Goal: Task Accomplishment & Management: Manage account settings

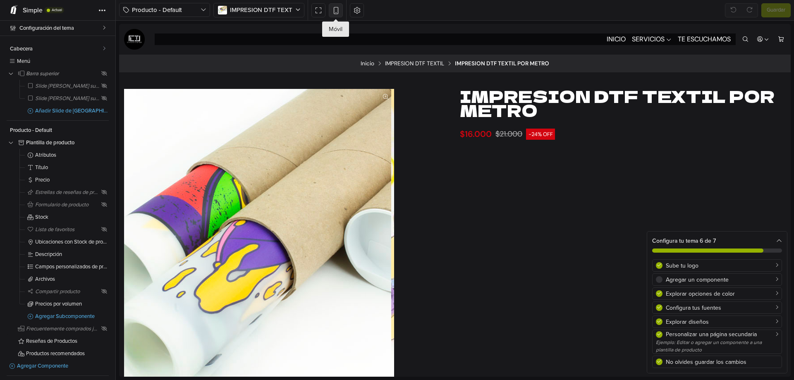
click at [335, 14] on icon at bounding box center [336, 10] width 7 height 7
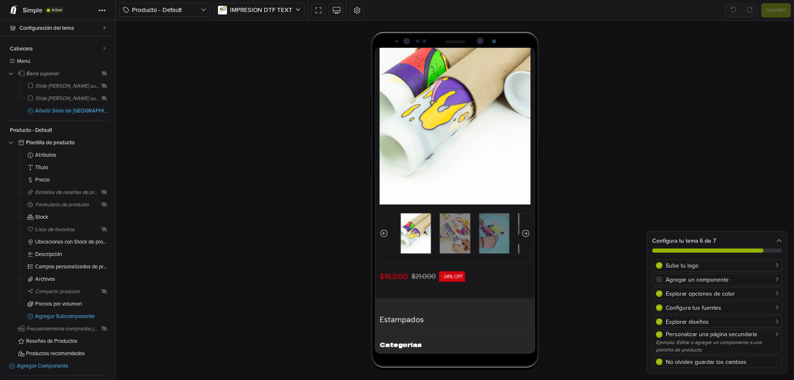
scroll to position [146, 0]
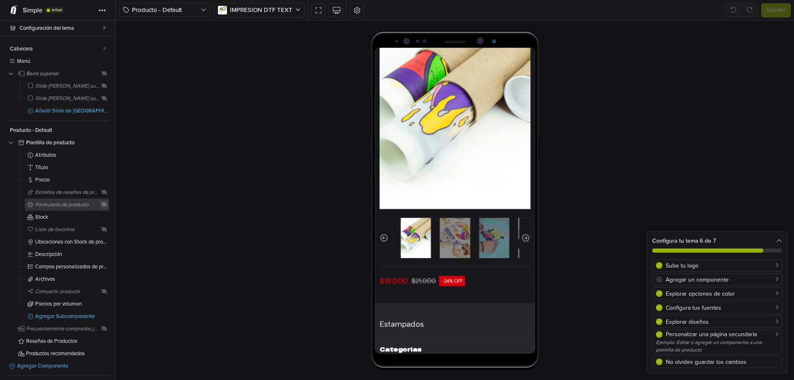
click at [101, 207] on icon at bounding box center [104, 204] width 6 height 5
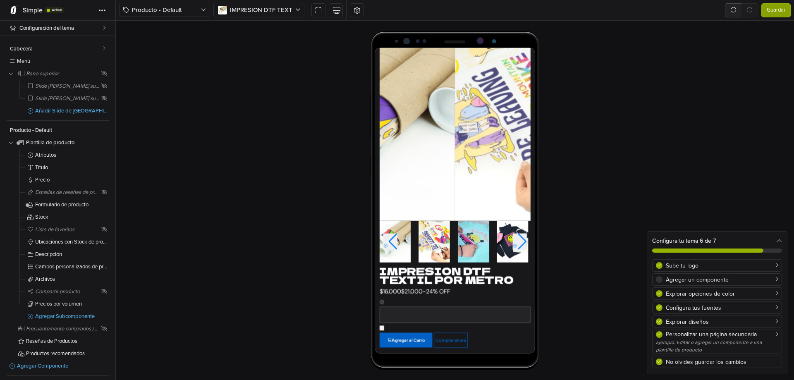
scroll to position [169, 0]
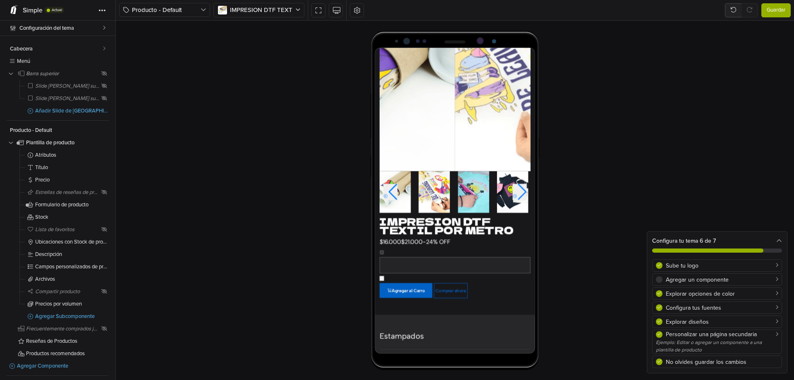
click at [773, 5] on button "Guardar" at bounding box center [776, 10] width 29 height 14
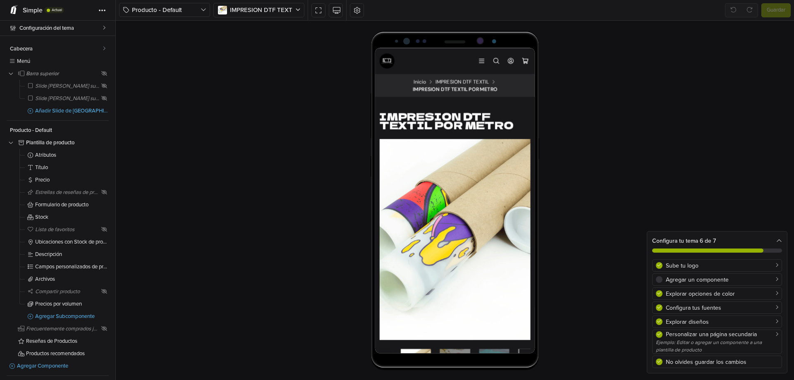
scroll to position [0, 0]
drag, startPoint x: 715, startPoint y: 182, endPoint x: 549, endPoint y: 183, distance: 165.9
click at [712, 182] on div at bounding box center [455, 201] width 678 height 360
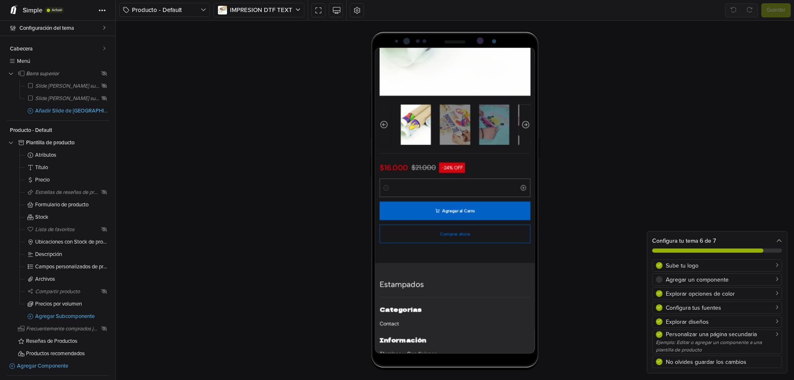
scroll to position [276, 0]
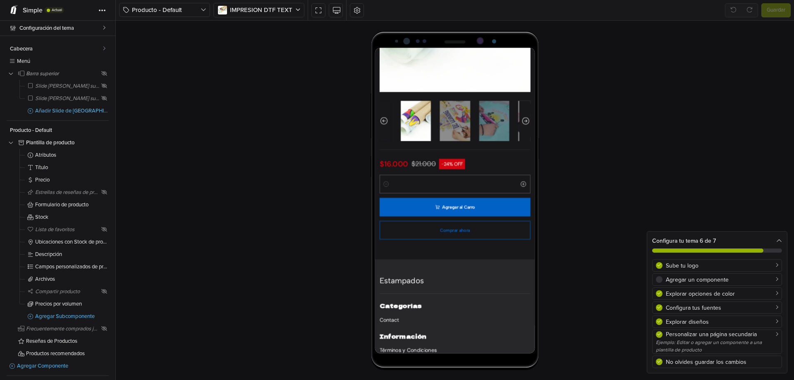
click at [638, 123] on div at bounding box center [455, 201] width 678 height 360
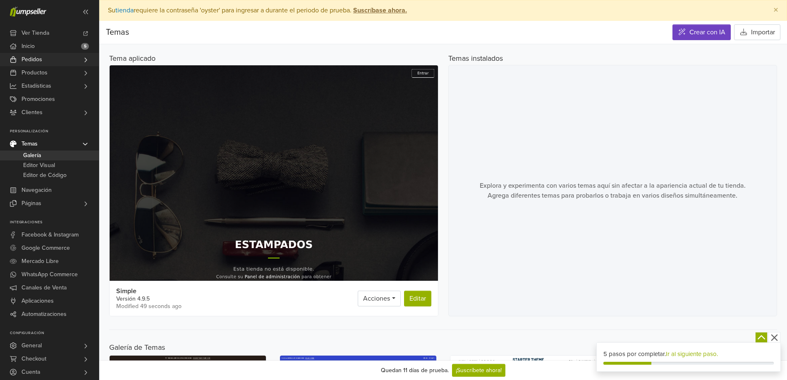
click at [39, 61] on span "Pedidos" at bounding box center [32, 59] width 21 height 13
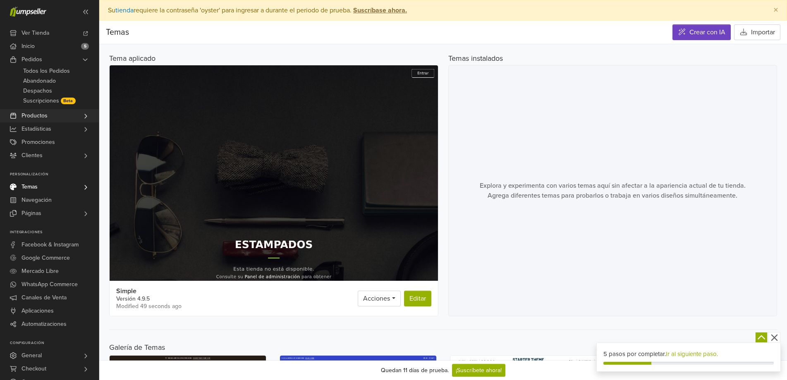
click at [42, 115] on span "Productos" at bounding box center [35, 115] width 26 height 13
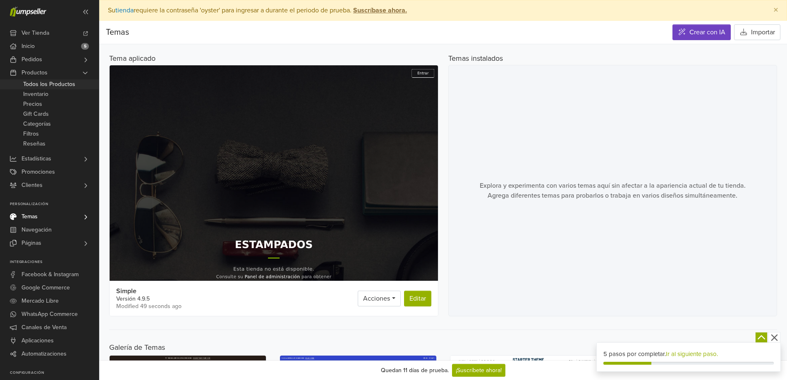
click at [47, 86] on span "Todos los Productos" at bounding box center [49, 84] width 52 height 10
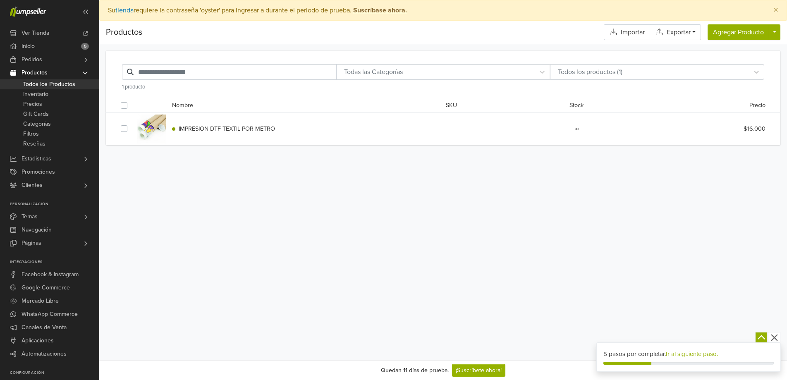
click at [183, 130] on span "IMPRESION DTF TEXTIL POR METRO" at bounding box center [227, 128] width 96 height 7
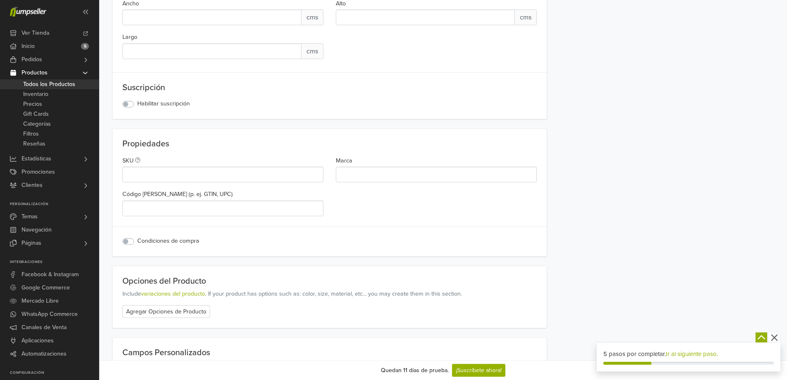
scroll to position [827, 0]
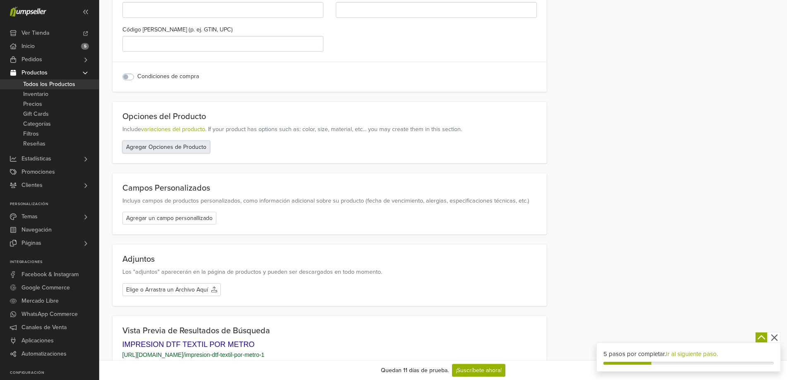
click at [189, 151] on button "Agregar Opciones de Producto" at bounding box center [166, 147] width 88 height 13
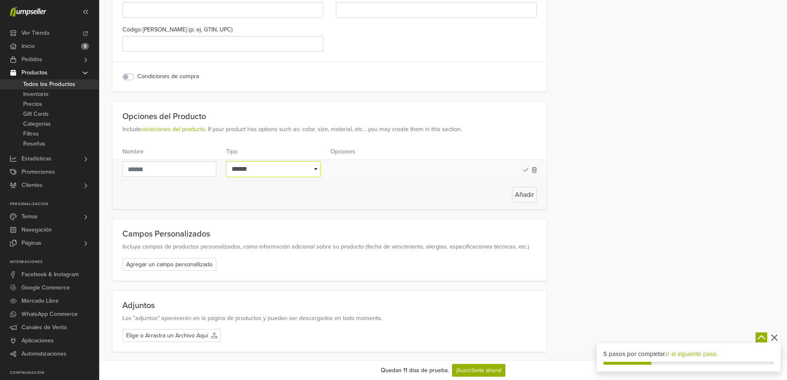
click at [311, 170] on select "**********" at bounding box center [273, 169] width 94 height 16
select select "****"
click at [226, 161] on select "**********" at bounding box center [273, 169] width 94 height 16
click at [186, 175] on input "text" at bounding box center [169, 169] width 94 height 16
type input "*"
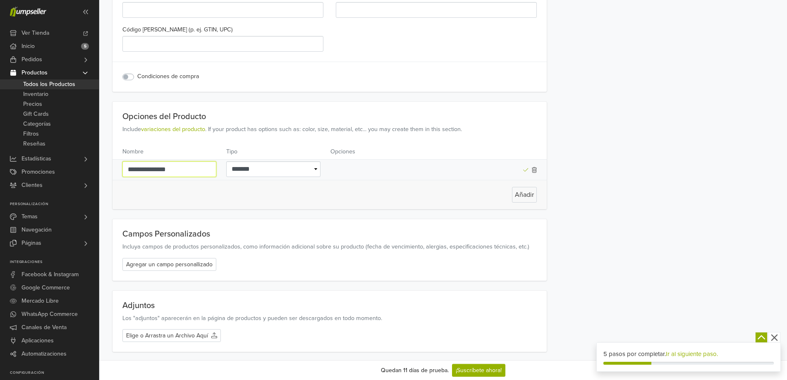
type input "**********"
click at [525, 171] on icon at bounding box center [525, 170] width 5 height 4
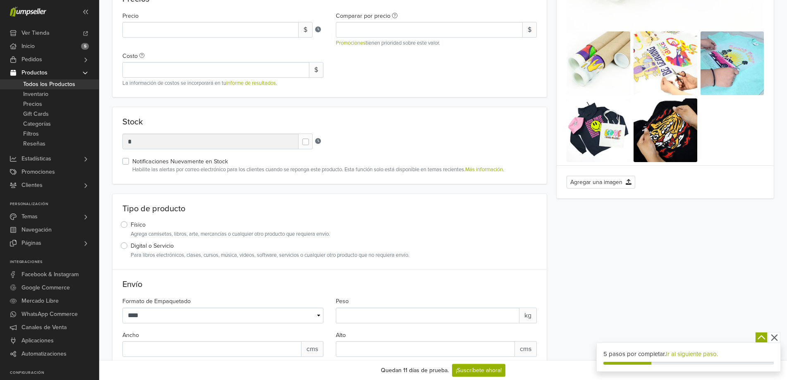
scroll to position [0, 0]
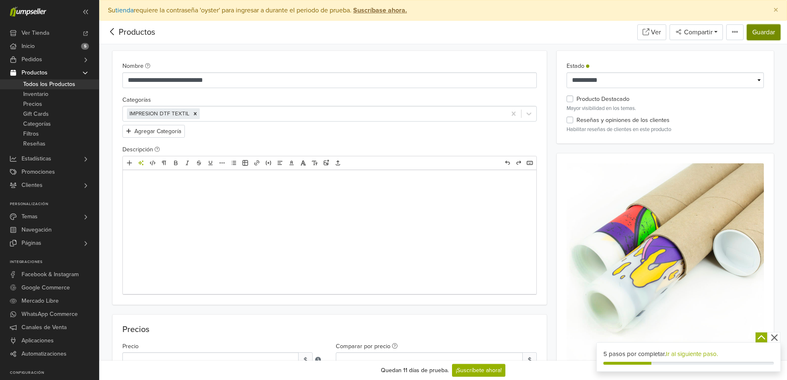
click at [757, 30] on button "Guardar" at bounding box center [764, 32] width 34 height 16
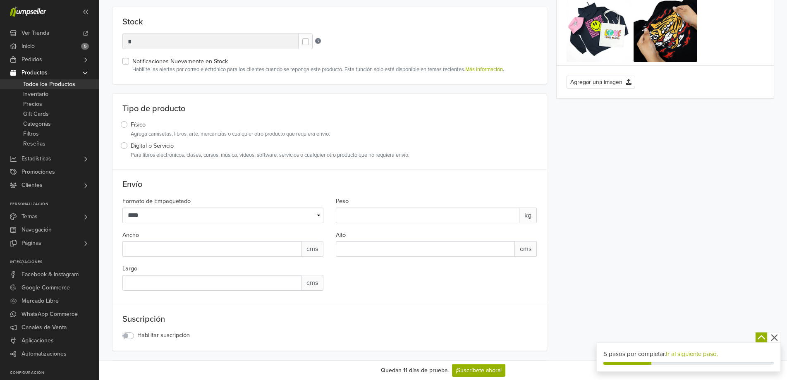
scroll to position [456, 0]
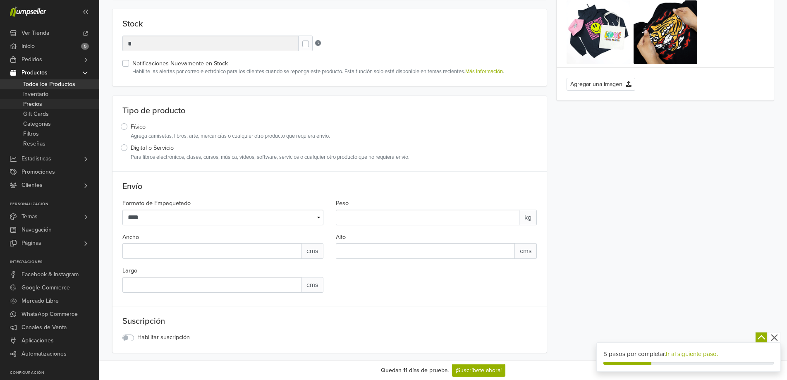
click at [27, 102] on span "Precios" at bounding box center [32, 104] width 19 height 10
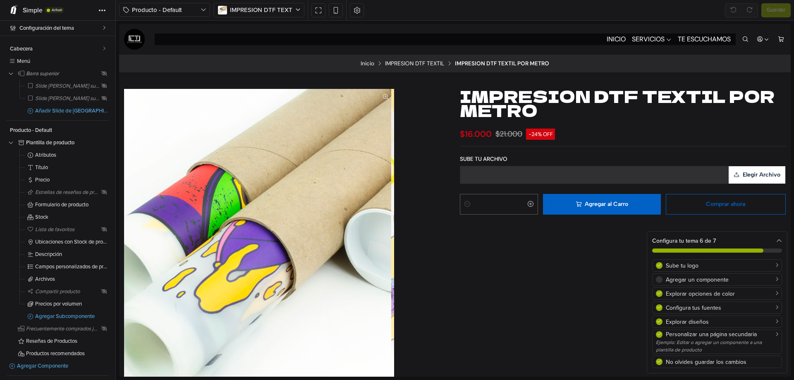
click at [762, 177] on label "Elegir Archivo" at bounding box center [757, 174] width 57 height 17
click at [119, 24] on input "Elegir Archivo" at bounding box center [119, 24] width 0 height 0
type input "**********"
click at [638, 154] on div "**********" at bounding box center [623, 170] width 326 height 48
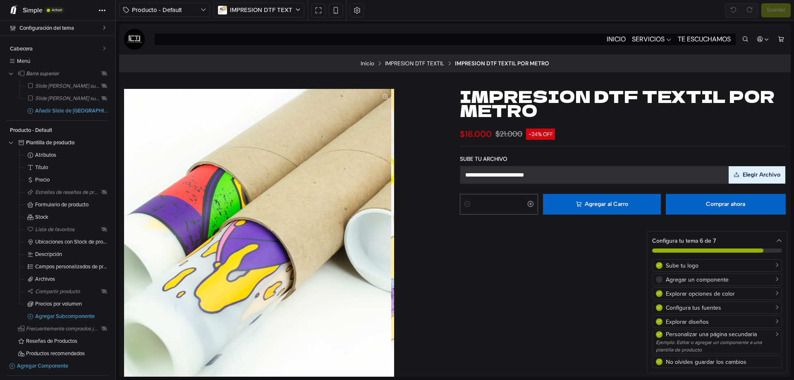
click at [686, 203] on button "Comprar ahora" at bounding box center [726, 204] width 120 height 21
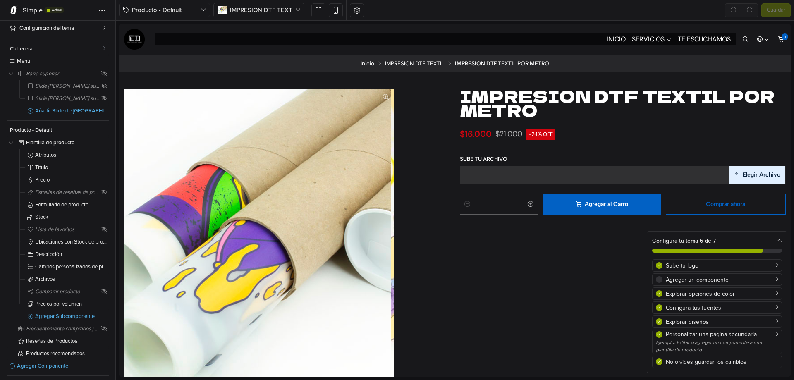
click at [626, 264] on div "| IMPRESION DTF TEXTIL POR METRO $16.000 $21.000 -24% OFF SUBE TU ARCHIVO Elegi…" at bounding box center [623, 295] width 336 height 413
click at [527, 201] on icon "Aumentar cantidad" at bounding box center [530, 204] width 7 height 7
click at [527, 208] on icon "Aumentar cantidad" at bounding box center [530, 204] width 7 height 7
click at [464, 204] on icon "Reducir cantidad" at bounding box center [467, 204] width 7 height 7
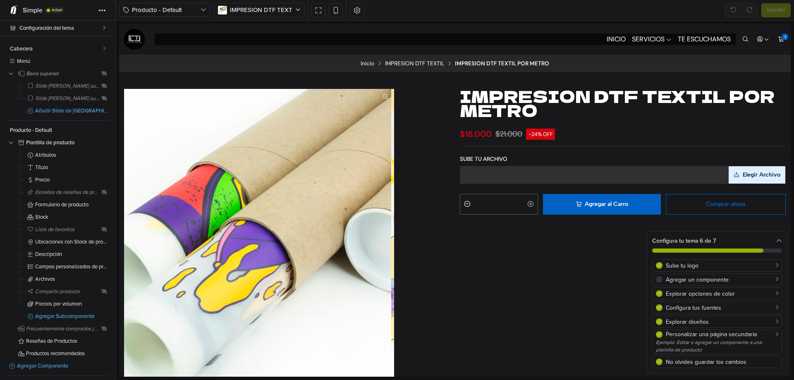
type input "*"
click at [65, 305] on span "Precios por volumen" at bounding box center [67, 304] width 65 height 5
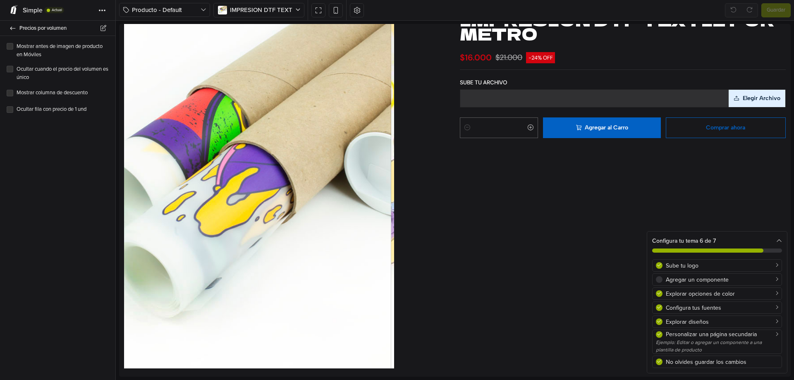
scroll to position [96, 0]
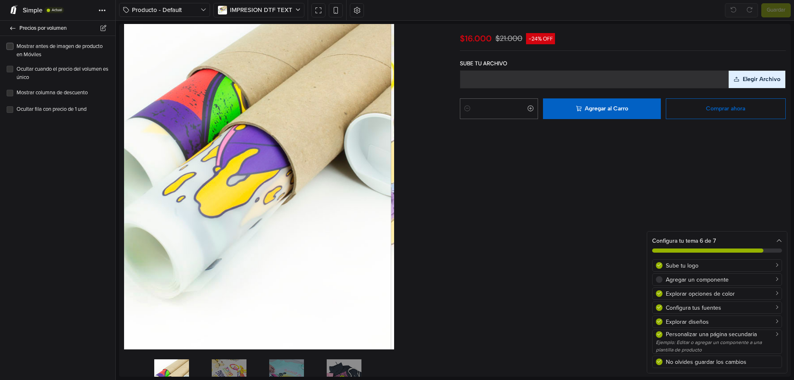
click at [17, 46] on label "Mostrar antes de imagen de producto en Móviles" at bounding box center [63, 51] width 92 height 16
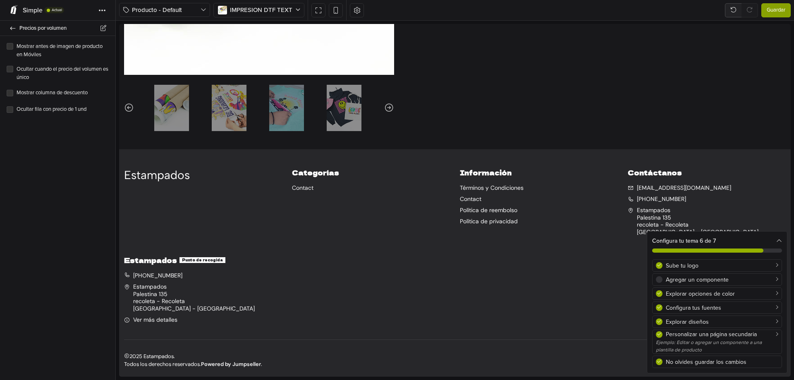
scroll to position [153, 0]
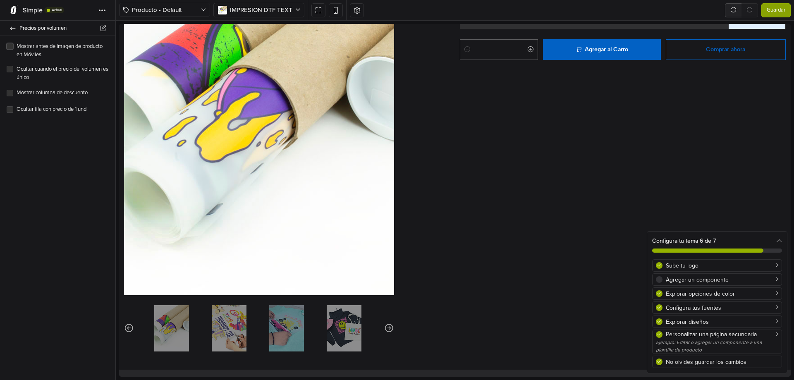
click at [17, 47] on label "Mostrar antes de imagen de producto en Móviles" at bounding box center [63, 51] width 92 height 16
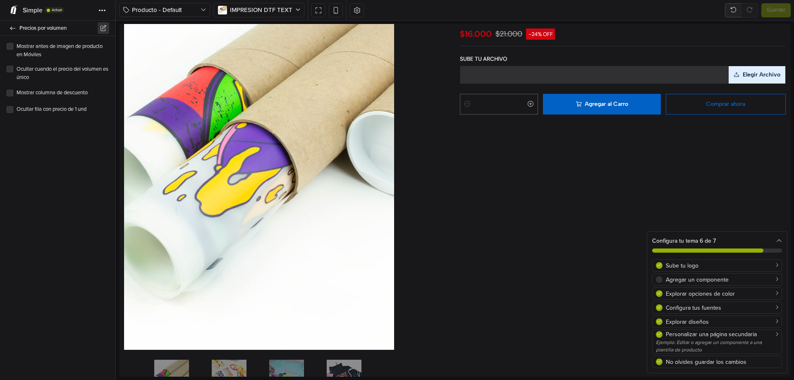
scroll to position [96, 0]
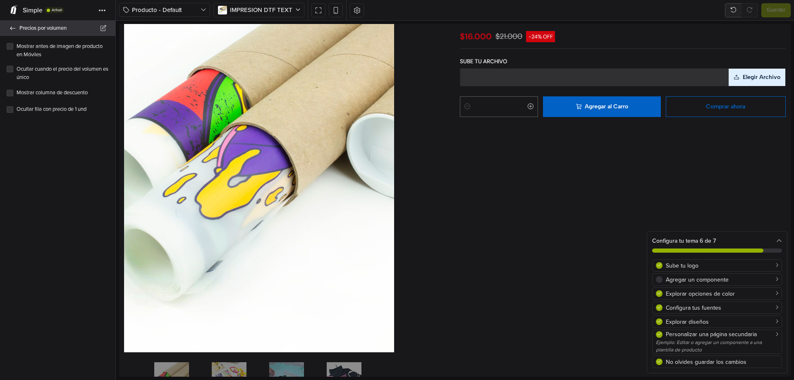
click at [10, 29] on icon at bounding box center [13, 28] width 7 height 5
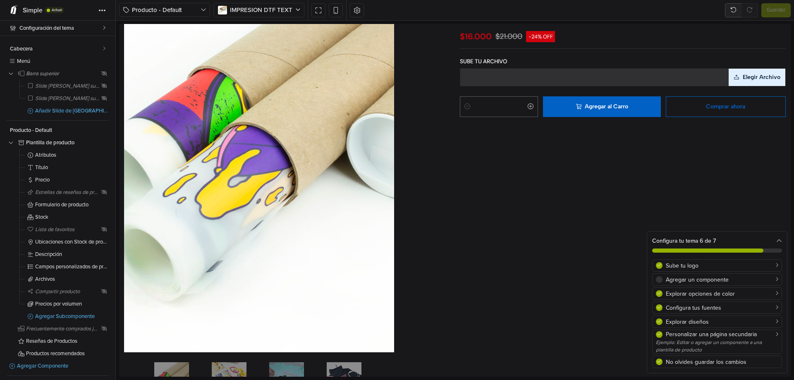
click at [776, 238] on div "Configura tu tema 6 de 7" at bounding box center [717, 241] width 130 height 9
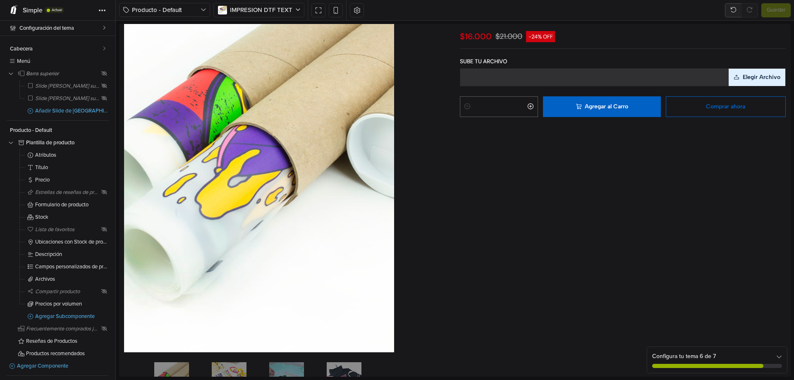
click at [527, 108] on icon "Aumentar cantidad" at bounding box center [530, 106] width 7 height 7
click at [466, 108] on icon "Reducir cantidad" at bounding box center [467, 106] width 7 height 7
type input "*"
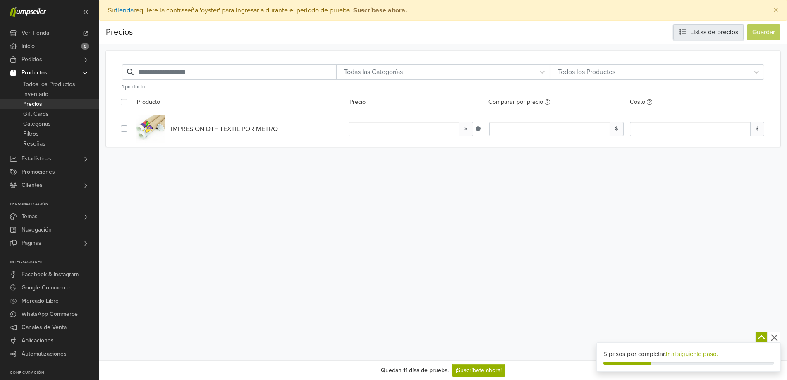
click at [741, 31] on link "Listas de precios" at bounding box center [709, 32] width 70 height 16
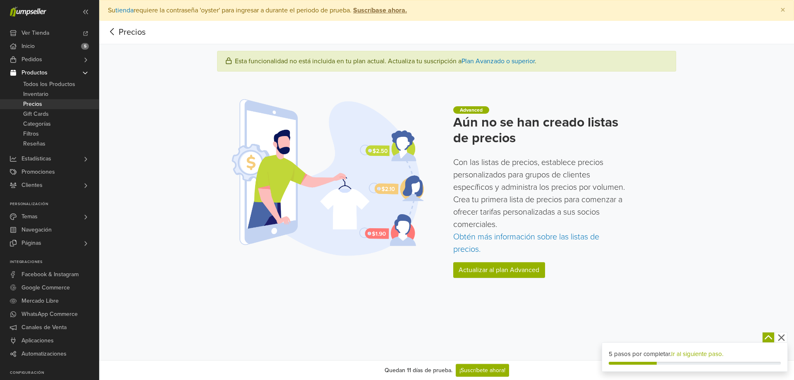
click at [112, 29] on icon at bounding box center [112, 31] width 13 height 10
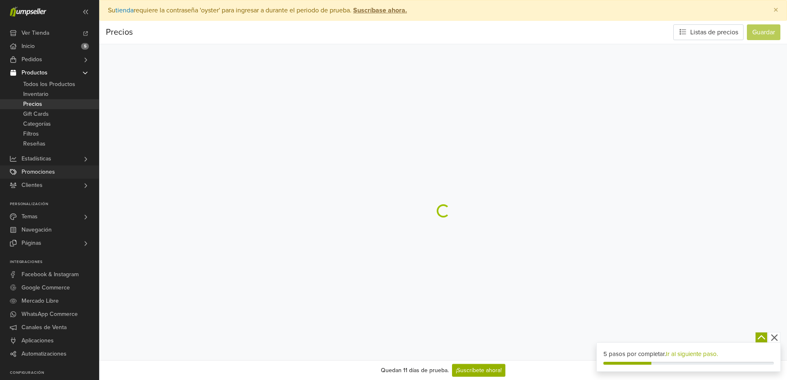
click at [52, 173] on span "Promociones" at bounding box center [39, 171] width 34 height 13
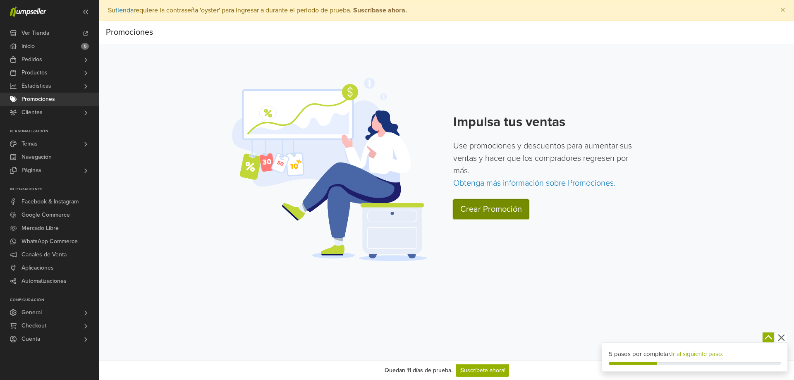
click at [516, 209] on link "Crear Promoción" at bounding box center [491, 209] width 76 height 20
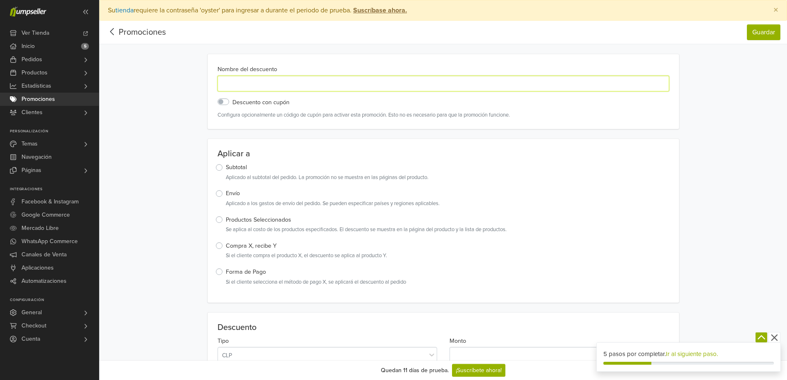
click at [293, 82] on input "Nombre del descuento" at bounding box center [444, 84] width 452 height 16
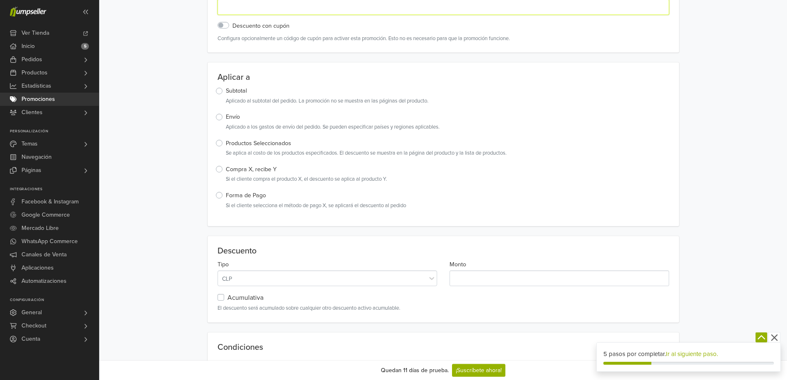
scroll to position [55, 0]
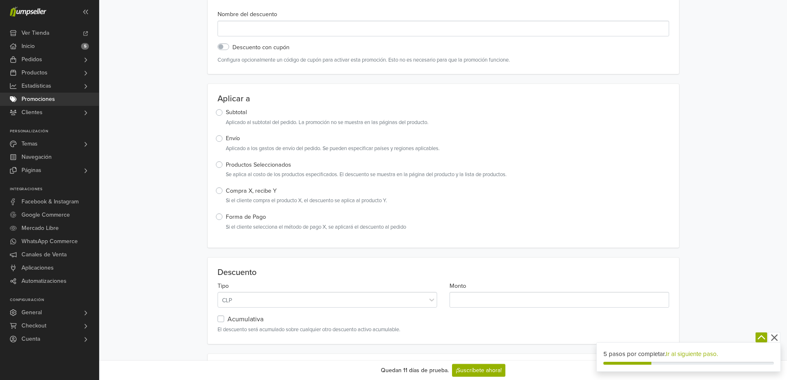
click at [226, 166] on label "Productos Seleccionados" at bounding box center [258, 165] width 65 height 9
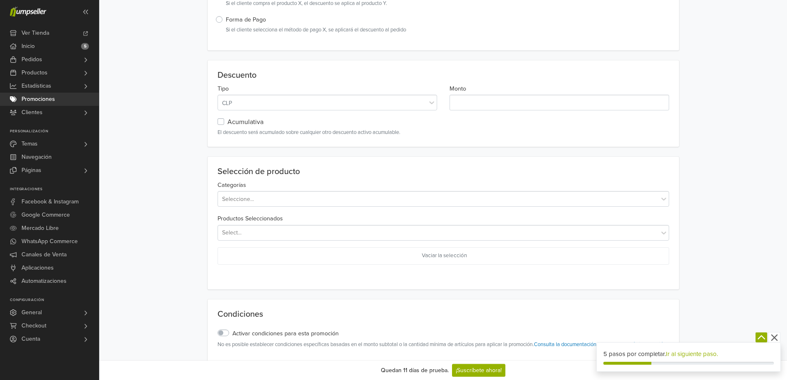
scroll to position [276, 0]
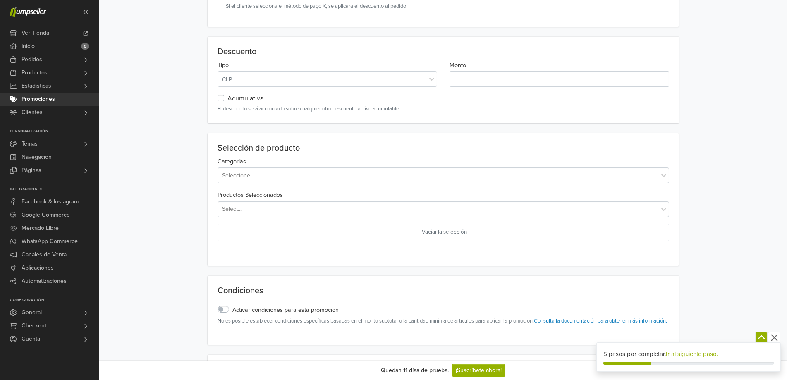
click at [293, 172] on div at bounding box center [438, 175] width 434 height 10
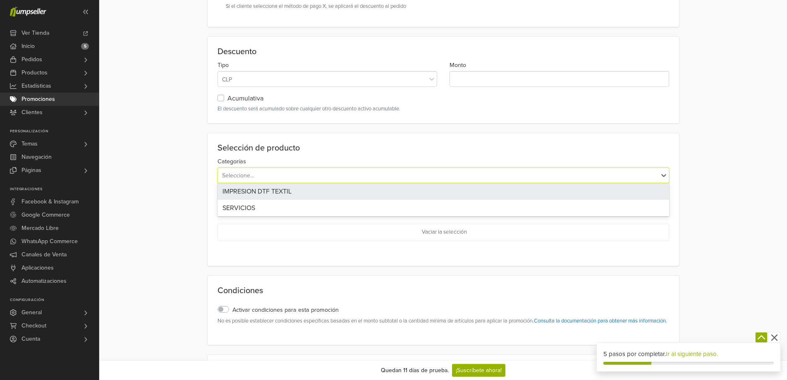
click at [283, 188] on div "IMPRESION DTF TEXTIL" at bounding box center [444, 191] width 452 height 17
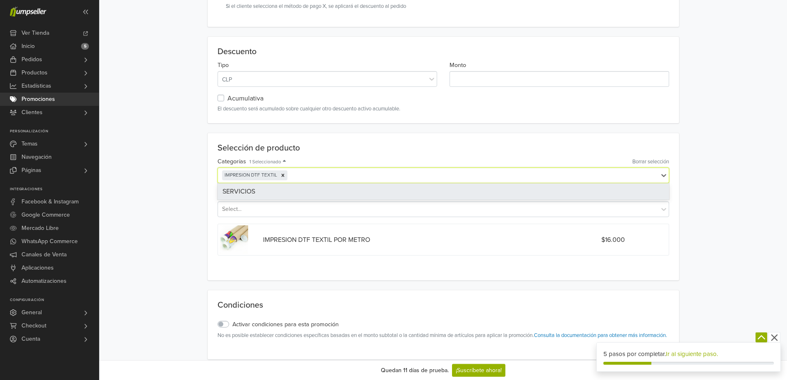
click at [195, 202] on main "Nombre del descuento Descuento con cupón Configura opcionalmente un código de c…" at bounding box center [443, 164] width 675 height 772
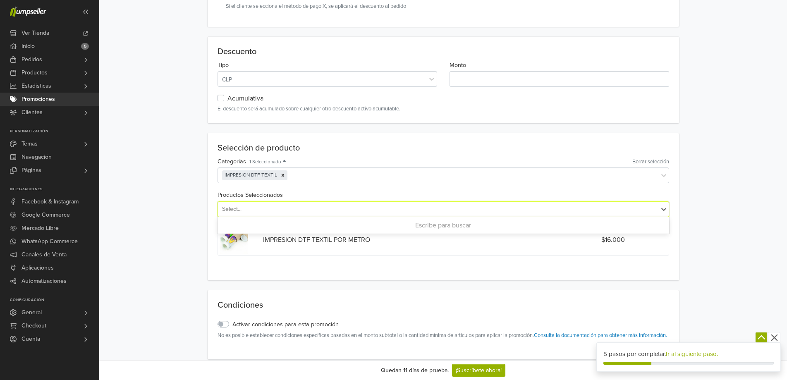
click at [289, 209] on div at bounding box center [448, 209] width 412 height 10
click at [290, 208] on div at bounding box center [448, 209] width 412 height 10
type input "**********"
click at [158, 215] on main "Nombre del descuento Descuento con cupón Configura opcionalmente un código de c…" at bounding box center [443, 164] width 675 height 772
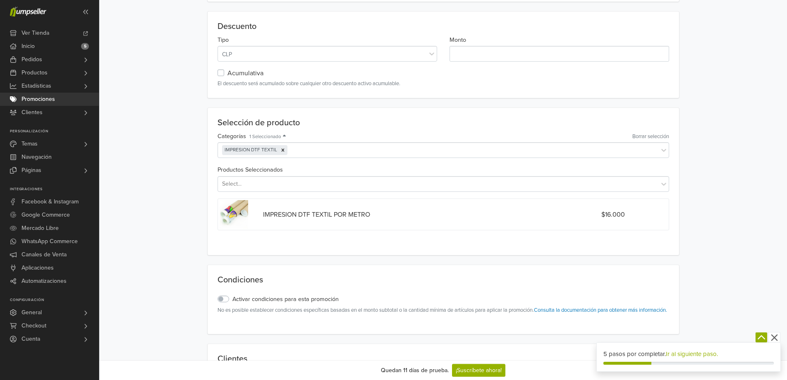
scroll to position [331, 0]
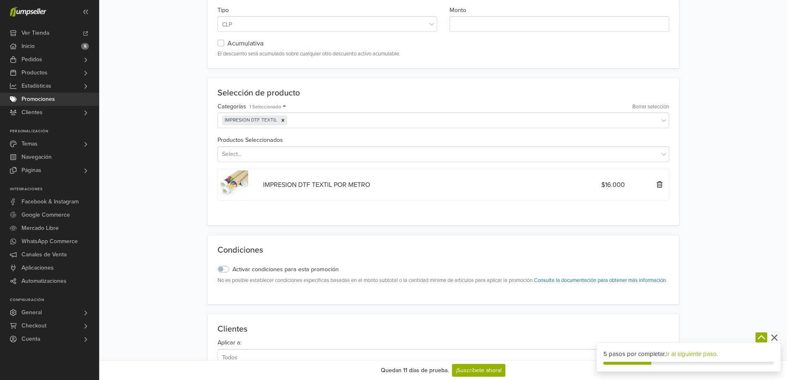
click at [326, 177] on div "IMPRESION DTF TEXTIL POR METRO $16.000" at bounding box center [444, 184] width 449 height 31
click at [316, 181] on div "IMPRESION DTF TEXTIL POR METRO" at bounding box center [369, 185] width 225 height 10
click at [242, 151] on div "Select..." at bounding box center [231, 154] width 19 height 9
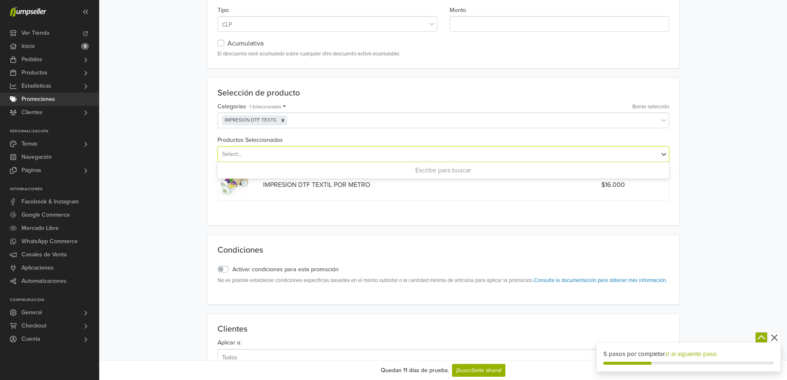
click at [242, 151] on div "Select..." at bounding box center [231, 154] width 19 height 9
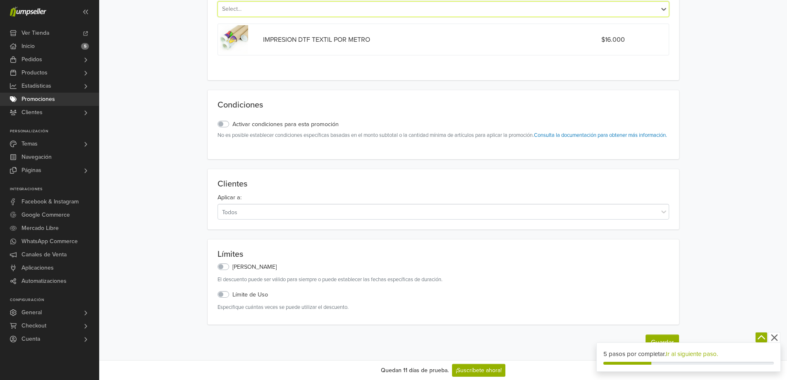
scroll to position [484, 0]
click at [241, 213] on div "Todos" at bounding box center [438, 212] width 433 height 10
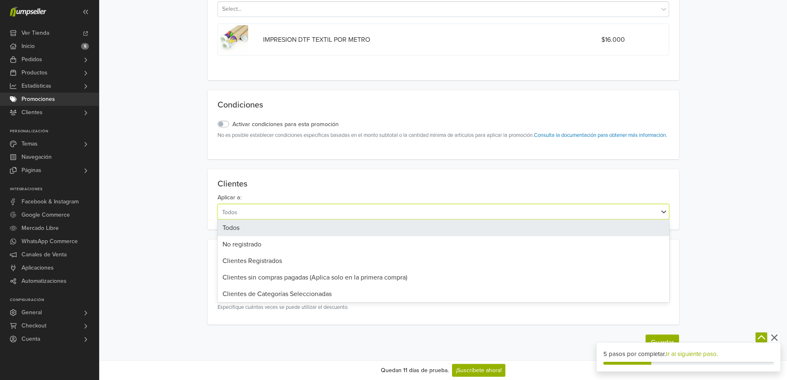
click at [254, 227] on div "Todos" at bounding box center [444, 228] width 452 height 17
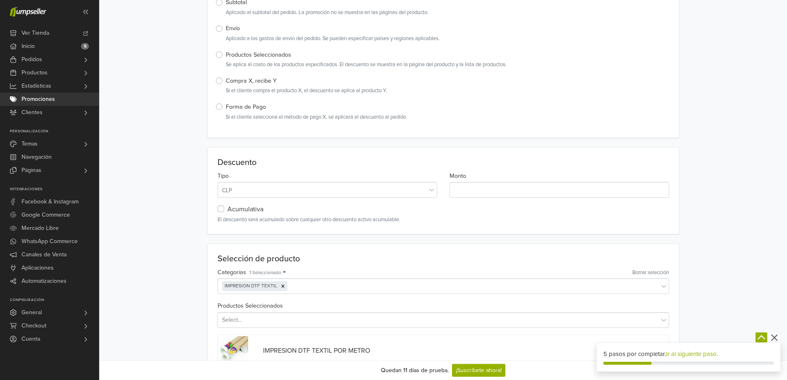
scroll to position [165, 0]
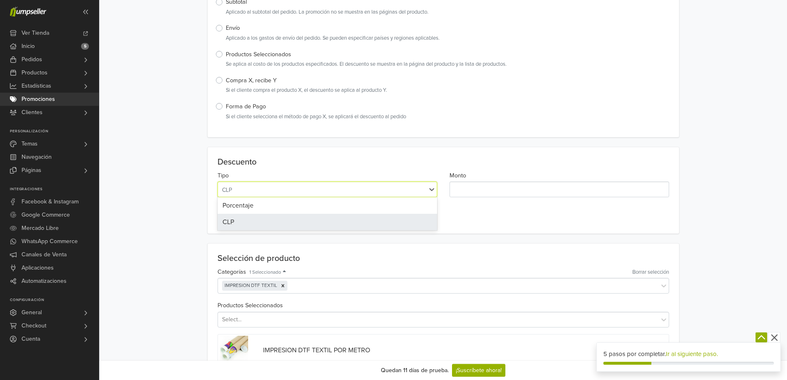
click at [278, 188] on div "CLP" at bounding box center [322, 190] width 201 height 10
click at [298, 184] on div "CLP" at bounding box center [322, 189] width 209 height 11
click at [192, 182] on main "Nombre del descuento Descuento con cupón Configura opcionalmente un código de c…" at bounding box center [443, 275] width 675 height 772
drag, startPoint x: 291, startPoint y: 189, endPoint x: 278, endPoint y: 195, distance: 14.2
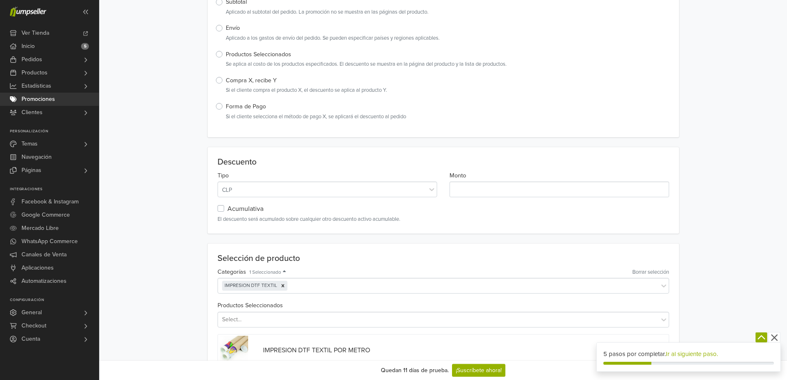
click at [291, 189] on div "CLP" at bounding box center [322, 190] width 201 height 10
click at [248, 220] on div "CLP" at bounding box center [328, 222] width 220 height 17
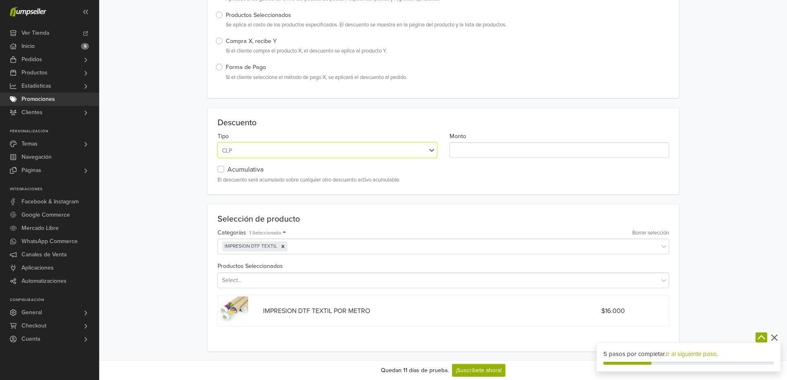
scroll to position [221, 0]
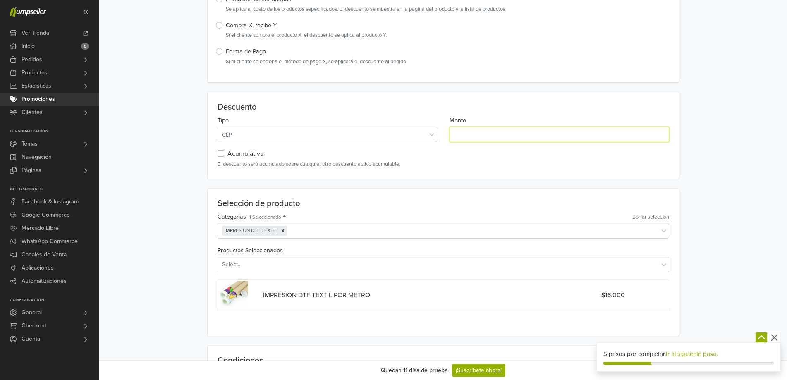
click at [479, 137] on input "*" at bounding box center [560, 135] width 220 height 16
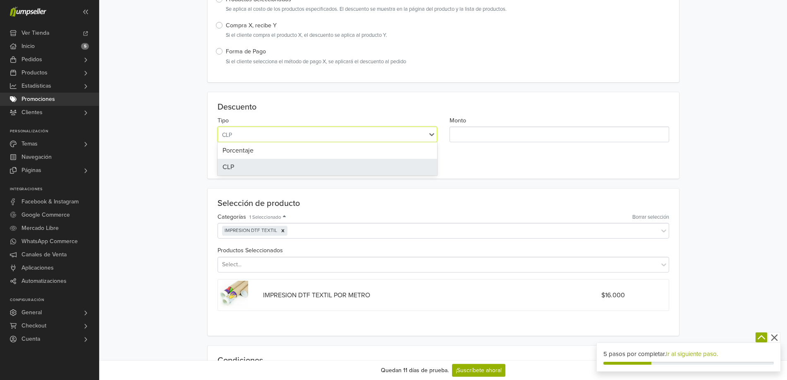
click at [267, 136] on div "CLP" at bounding box center [322, 135] width 201 height 10
click at [268, 167] on div "CLP" at bounding box center [328, 167] width 220 height 17
click at [253, 132] on div "CLP" at bounding box center [322, 135] width 201 height 10
click at [244, 165] on div "CLP" at bounding box center [328, 167] width 220 height 17
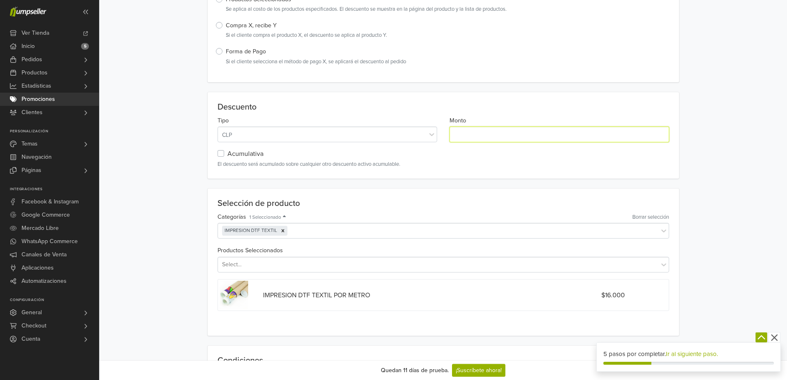
click at [471, 134] on input "*" at bounding box center [560, 135] width 220 height 16
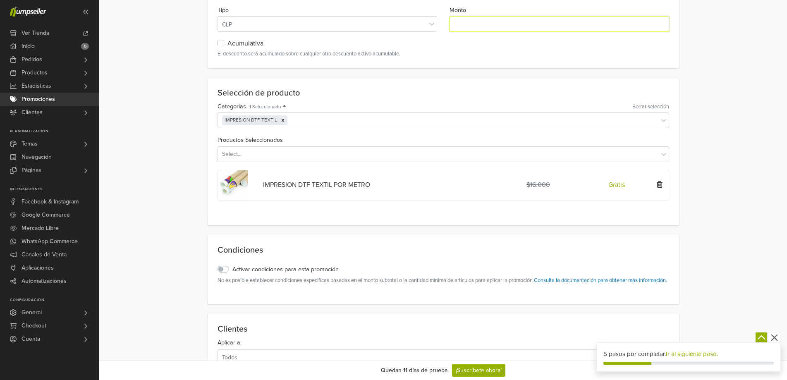
scroll to position [276, 0]
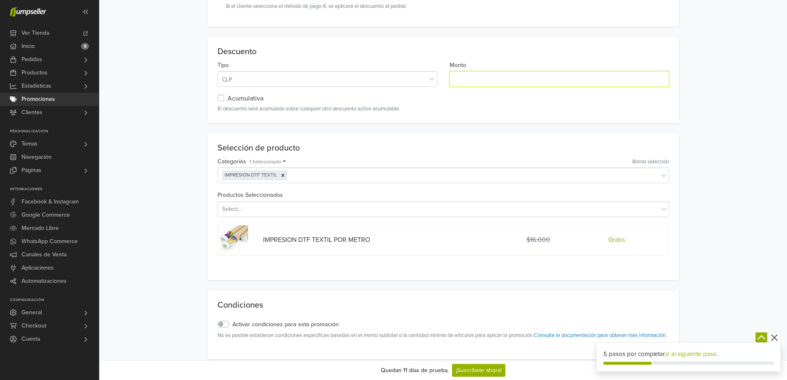
drag, startPoint x: 499, startPoint y: 73, endPoint x: 378, endPoint y: 80, distance: 121.8
click at [378, 80] on div "Tipo CLP Monto *****" at bounding box center [443, 77] width 464 height 34
drag, startPoint x: 458, startPoint y: 85, endPoint x: 451, endPoint y: 85, distance: 7.0
click at [451, 85] on input "*" at bounding box center [560, 79] width 220 height 16
type input "*"
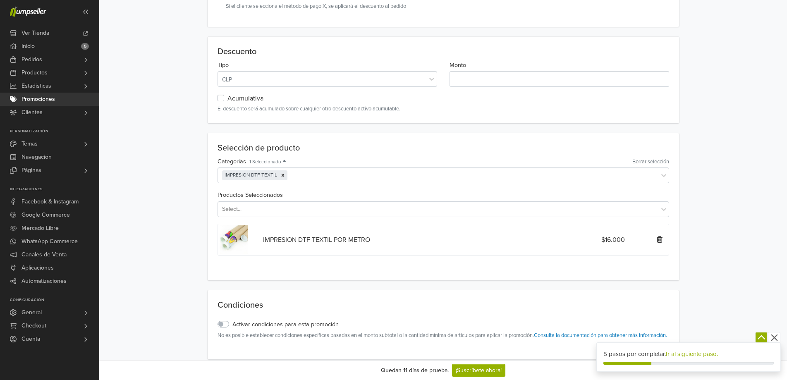
click at [606, 241] on div "$16.000" at bounding box center [557, 240] width 150 height 10
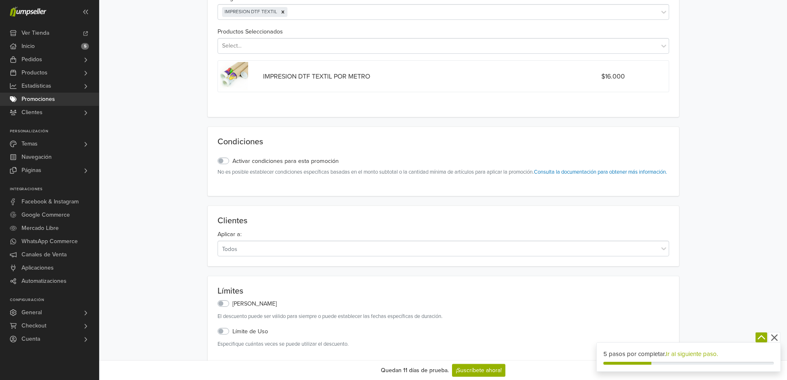
scroll to position [441, 0]
click at [233, 159] on label "Activar condiciones para esta promoción" at bounding box center [286, 159] width 106 height 9
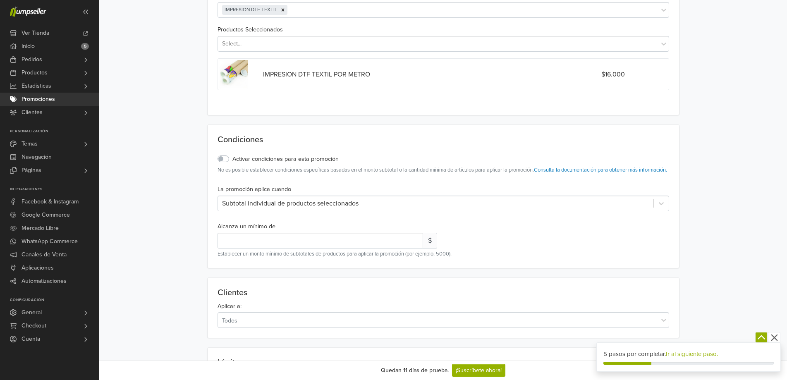
click at [620, 209] on div "Subtotal individual de productos seleccionados" at bounding box center [435, 204] width 427 height 10
drag, startPoint x: 100, startPoint y: 210, endPoint x: 148, endPoint y: 208, distance: 48.0
click at [99, 209] on div "Producto Guardar Producto Guardar Nombre del descuento Descuento con cupón Conf…" at bounding box center [443, 19] width 688 height 880
click at [306, 243] on input "*" at bounding box center [321, 241] width 206 height 16
drag, startPoint x: 282, startPoint y: 254, endPoint x: 194, endPoint y: 266, distance: 88.5
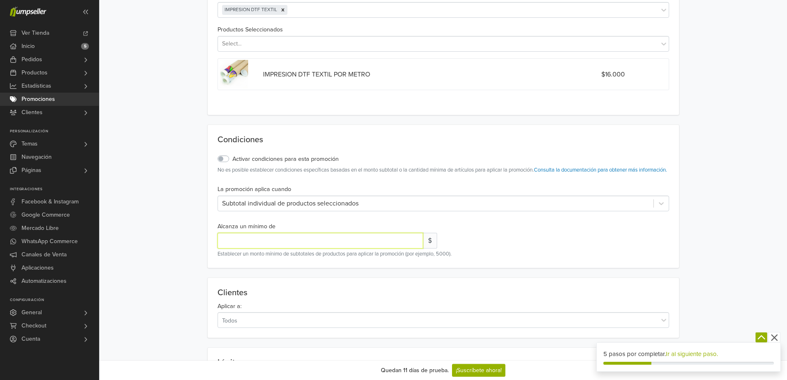
click at [194, 266] on main "Nombre del descuento Descuento con cupón Configura opcionalmente un código de c…" at bounding box center [443, 36] width 675 height 846
type input "*****"
click at [194, 266] on main "Nombre del descuento Descuento con cupón Configura opcionalmente un código de c…" at bounding box center [443, 36] width 675 height 846
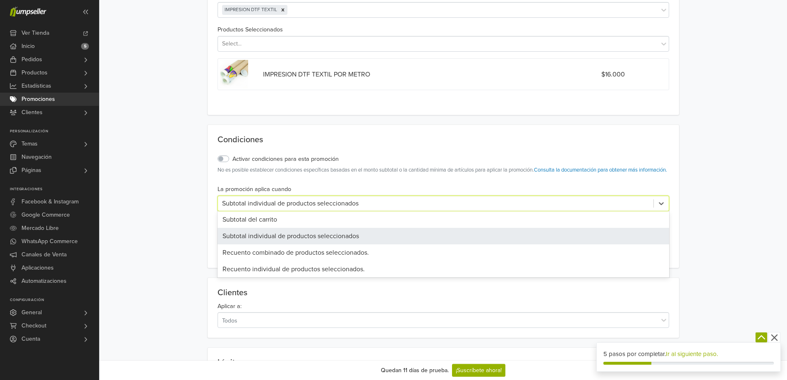
click at [344, 209] on div "Subtotal individual de productos seleccionados" at bounding box center [435, 204] width 427 height 10
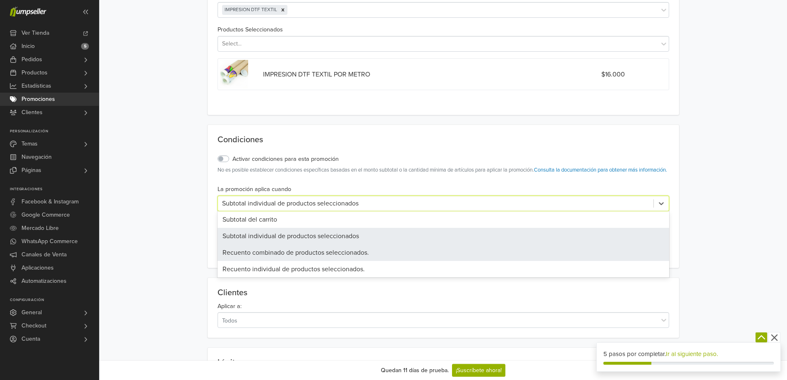
click at [178, 259] on main "Nombre del descuento Descuento con cupón Configura opcionalmente un código de c…" at bounding box center [443, 36] width 675 height 846
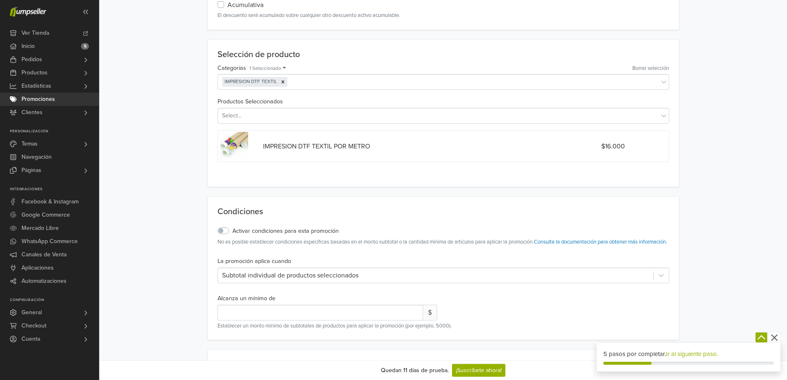
scroll to position [337, 0]
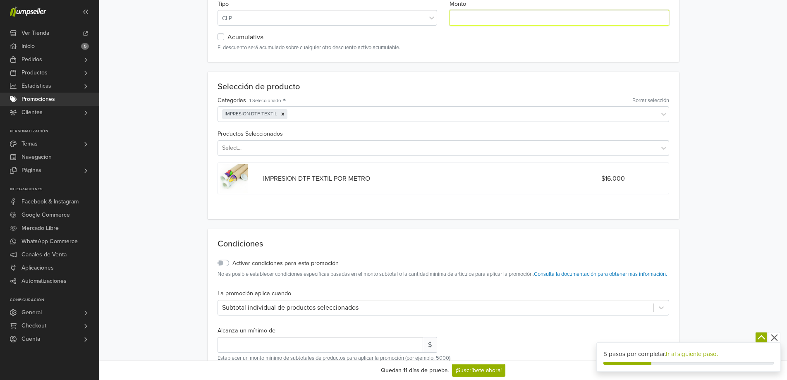
drag, startPoint x: 459, startPoint y: 16, endPoint x: 441, endPoint y: 24, distance: 19.6
click at [441, 24] on div "Tipo CLP Monto *" at bounding box center [443, 16] width 464 height 34
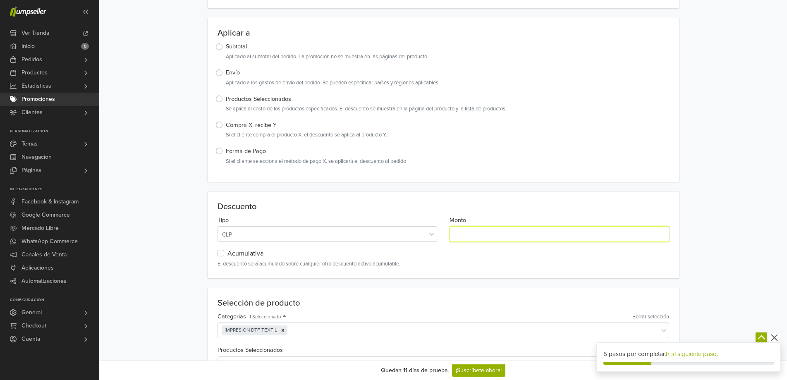
scroll to position [0, 0]
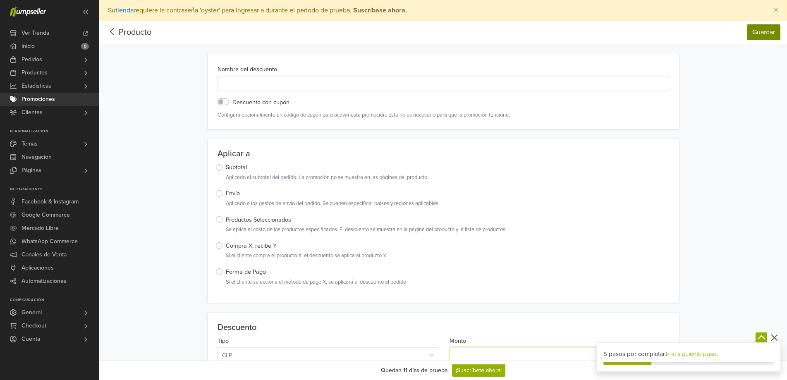
type input "****"
click at [752, 35] on button "Guardar" at bounding box center [764, 32] width 34 height 16
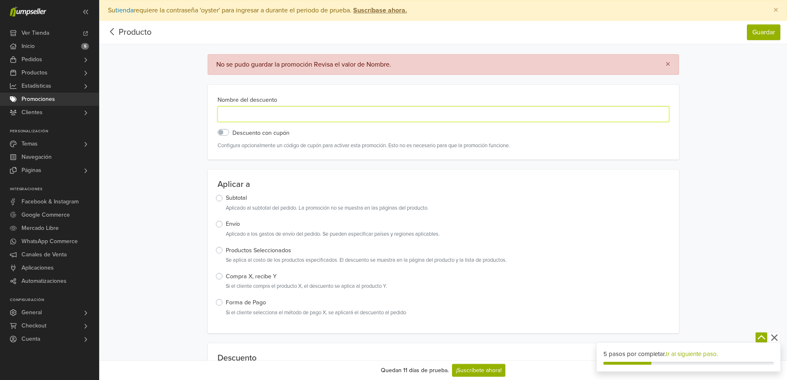
click at [281, 120] on input "Nombre del descuento" at bounding box center [444, 114] width 452 height 16
type input "**********"
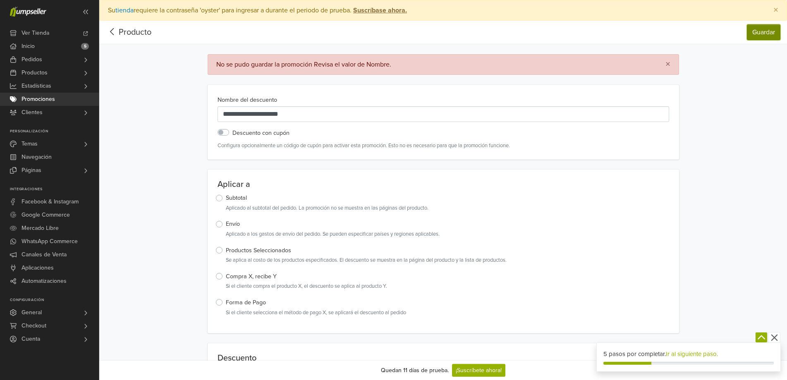
click at [763, 32] on button "Guardar" at bounding box center [764, 32] width 34 height 16
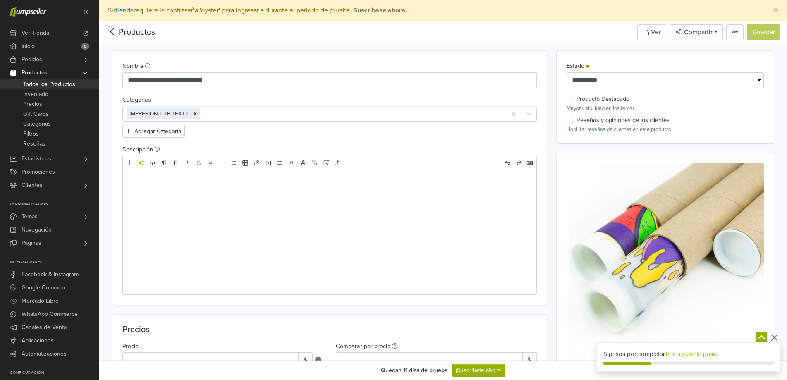
click at [60, 80] on span "Todos los Productos" at bounding box center [49, 84] width 52 height 10
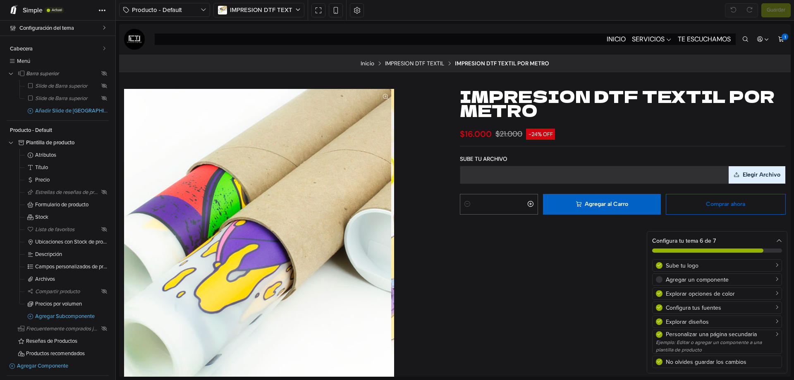
click at [527, 205] on icon "Aumentar cantidad" at bounding box center [530, 204] width 7 height 7
click at [465, 205] on icon "Reducir cantidad" at bounding box center [467, 204] width 7 height 7
type input "*"
